Goal: Find specific page/section: Find specific page/section

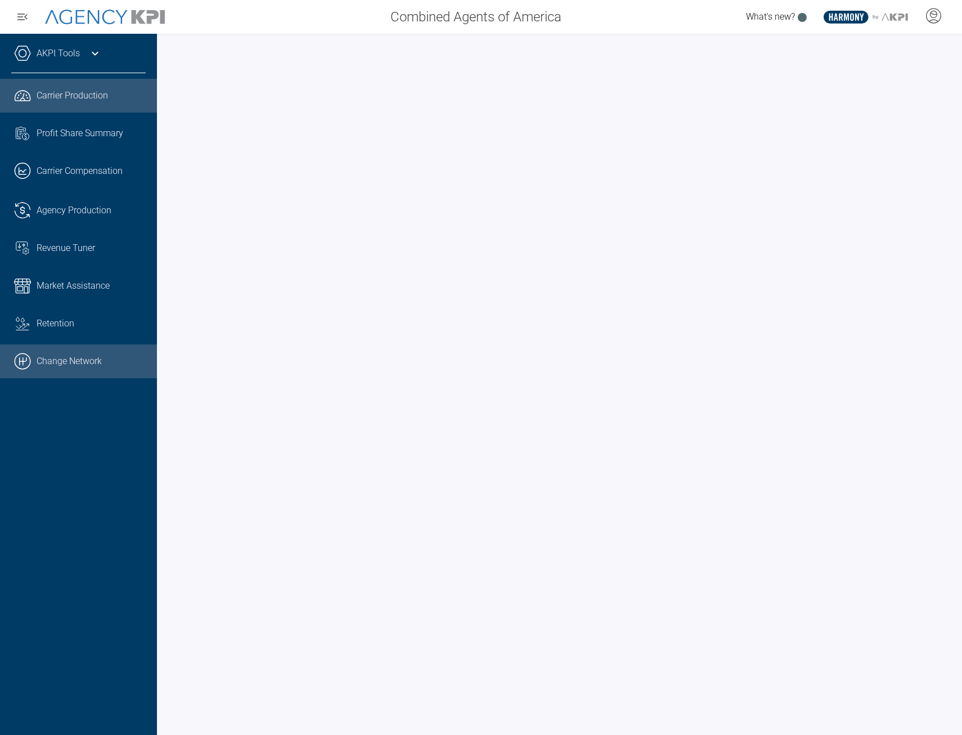
click at [105, 363] on link ".cls-1{fill:none;stroke:#000;stroke-linecap:round;stroke-linejoin:round;stroke-…" at bounding box center [78, 361] width 157 height 34
click at [74, 45] on div "AKPI Tools" at bounding box center [78, 59] width 134 height 28
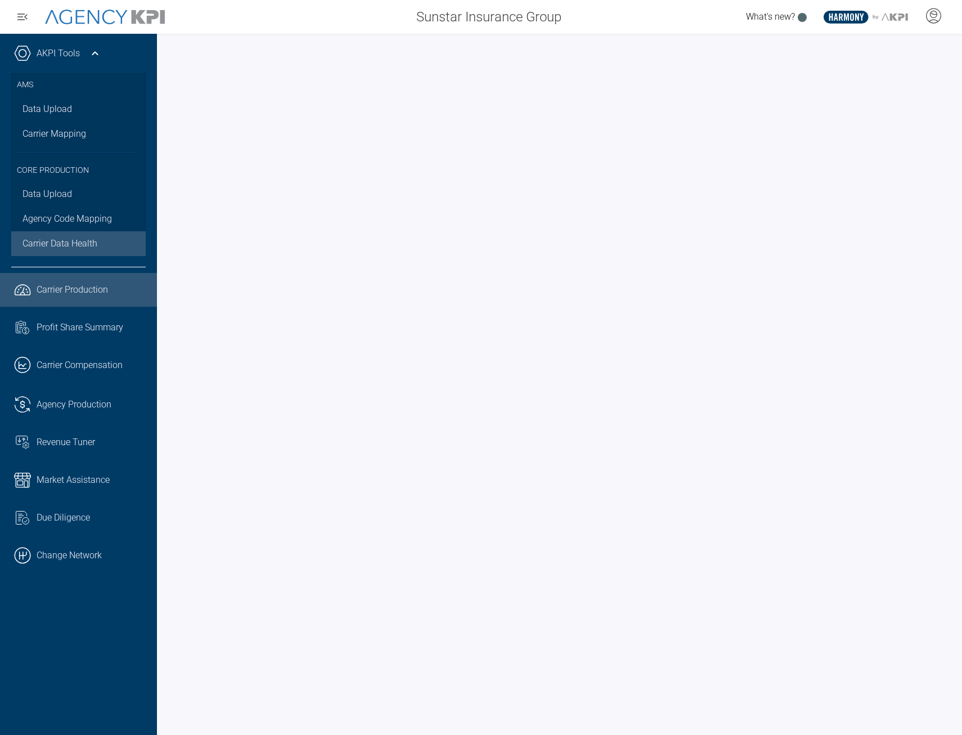
click at [55, 246] on span "Carrier Data Health" at bounding box center [59, 243] width 75 height 13
click at [64, 289] on span "Carrier Production" at bounding box center [72, 289] width 71 height 13
click at [92, 48] on icon at bounding box center [94, 53] width 13 height 13
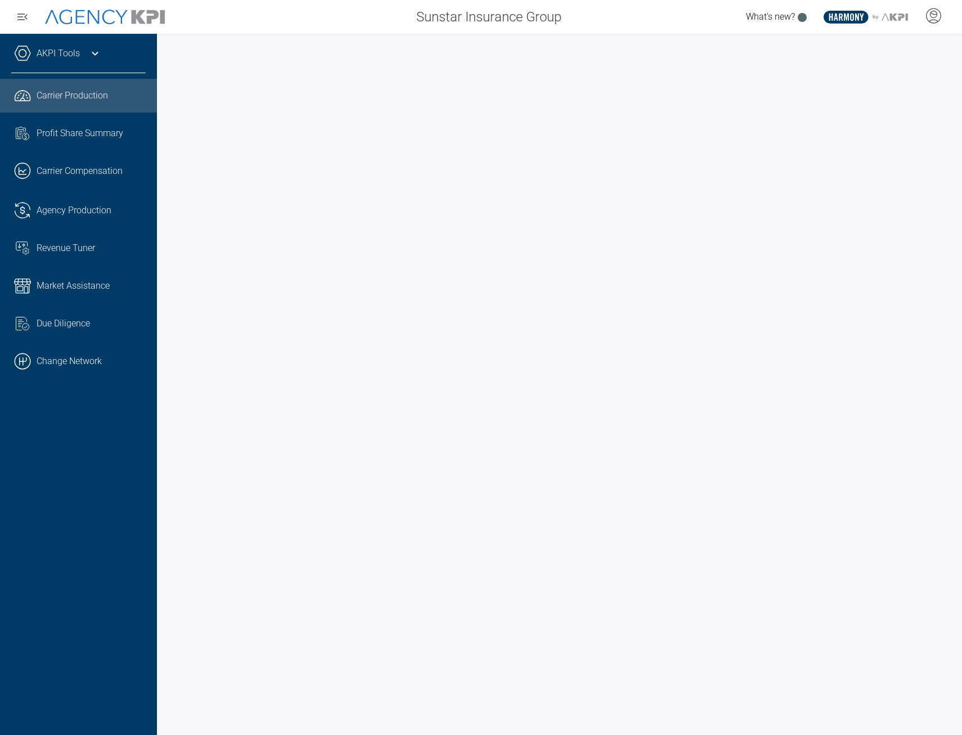
click at [97, 49] on icon at bounding box center [94, 53] width 13 height 13
